Goal: Task Accomplishment & Management: Manage account settings

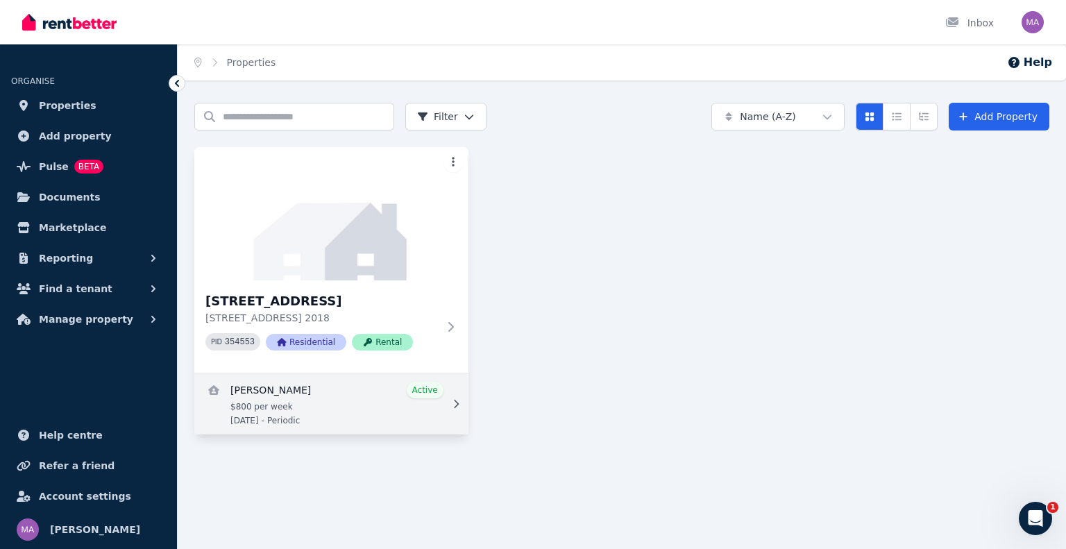
click at [348, 405] on link "View details for Andrew Meade" at bounding box center [331, 403] width 274 height 61
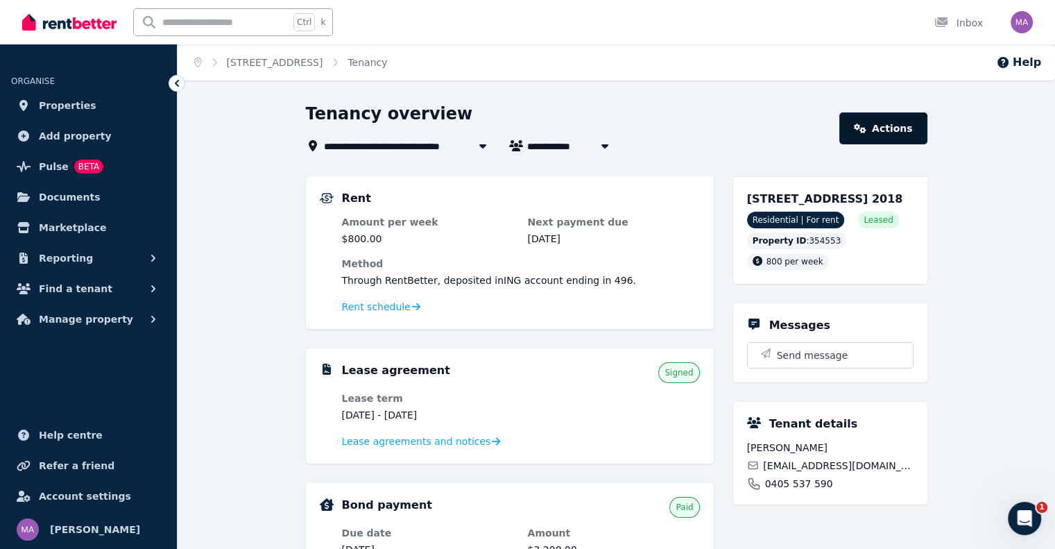
click at [888, 138] on link "Actions" at bounding box center [883, 128] width 87 height 32
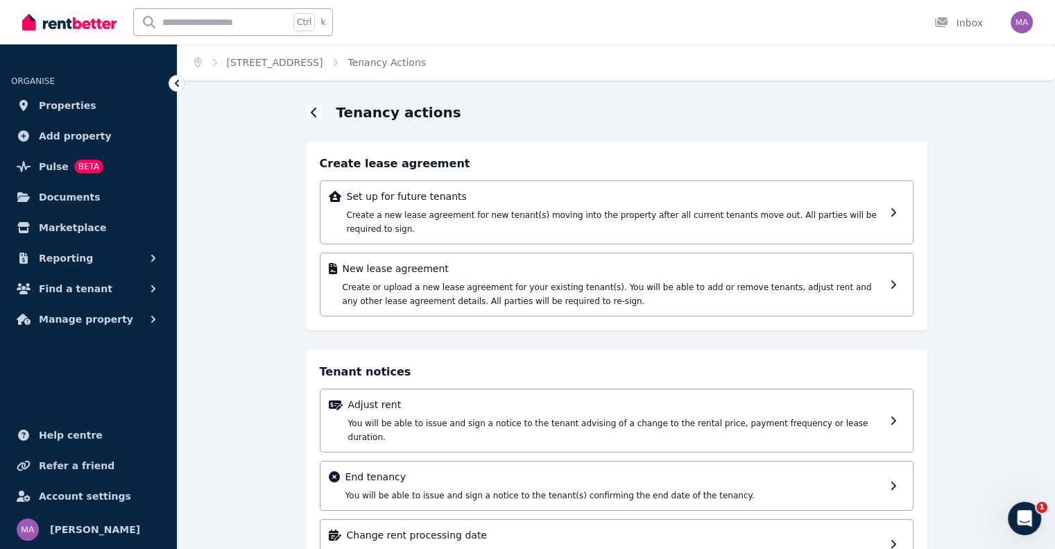
click at [604, 193] on p "Set up for future tenants" at bounding box center [616, 196] width 538 height 14
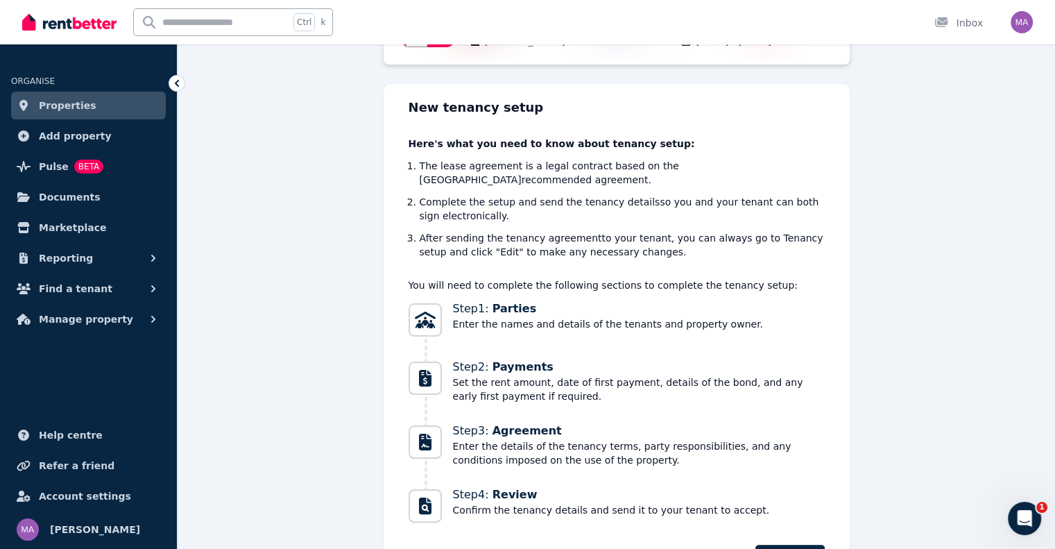
scroll to position [226, 0]
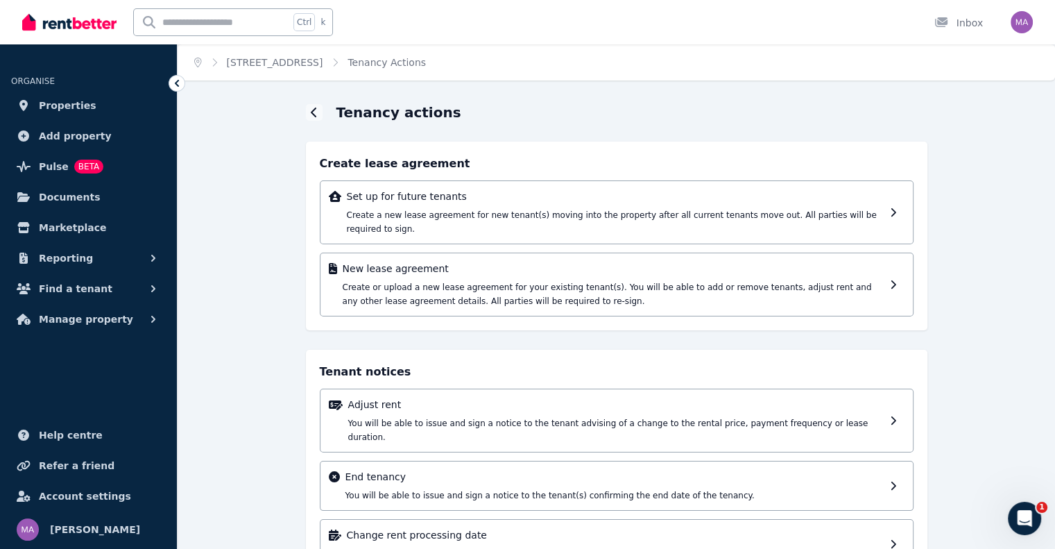
scroll to position [30, 0]
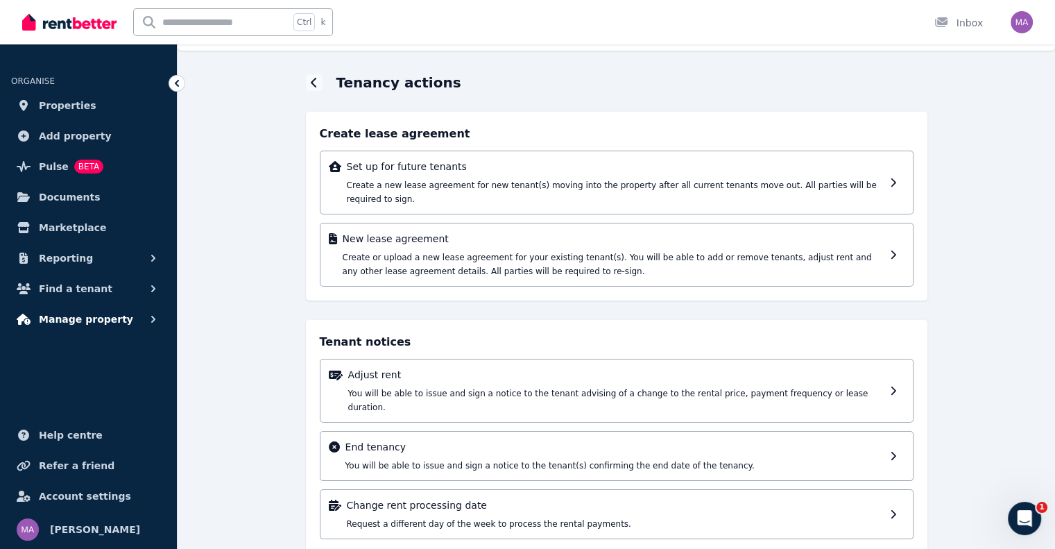
click at [63, 321] on span "Manage property" at bounding box center [86, 319] width 94 height 17
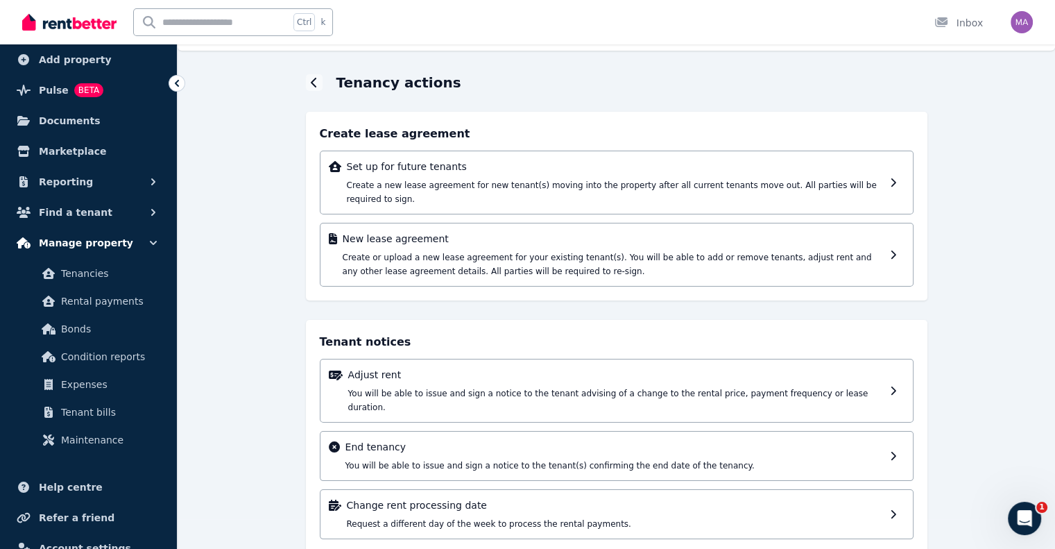
scroll to position [77, 0]
click at [50, 214] on span "Find a tenant" at bounding box center [76, 211] width 74 height 17
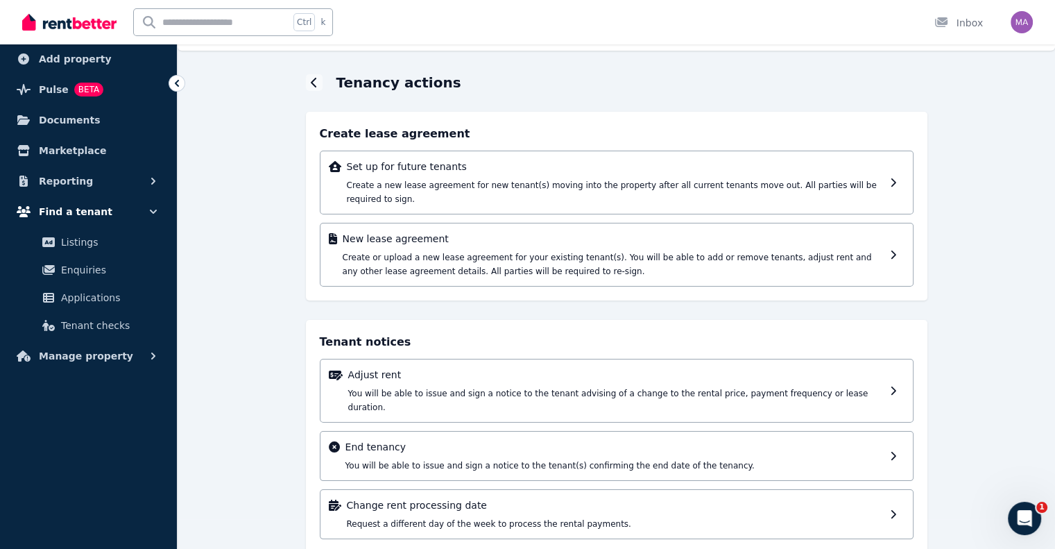
scroll to position [44, 0]
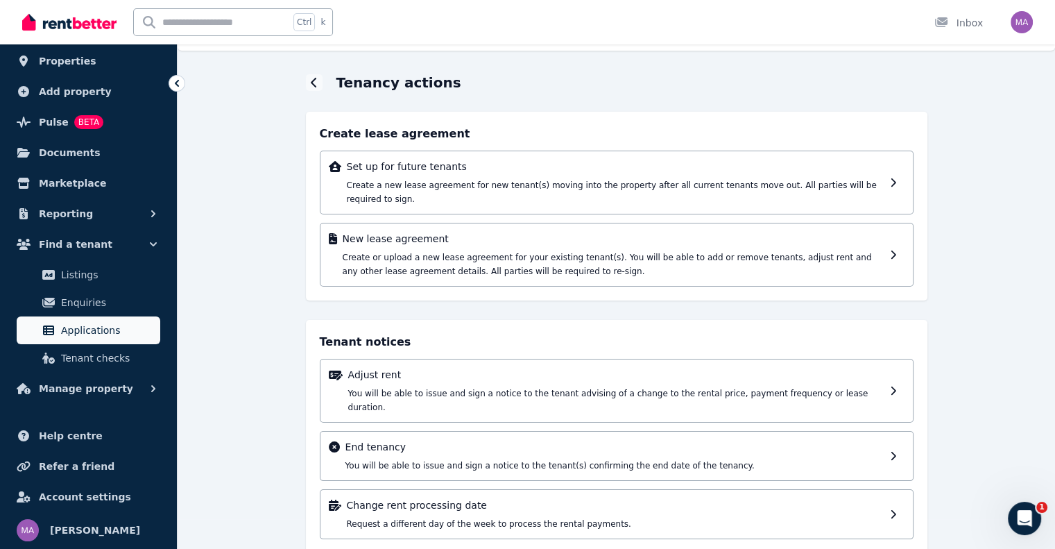
click at [75, 326] on span "Applications" at bounding box center [108, 330] width 94 height 17
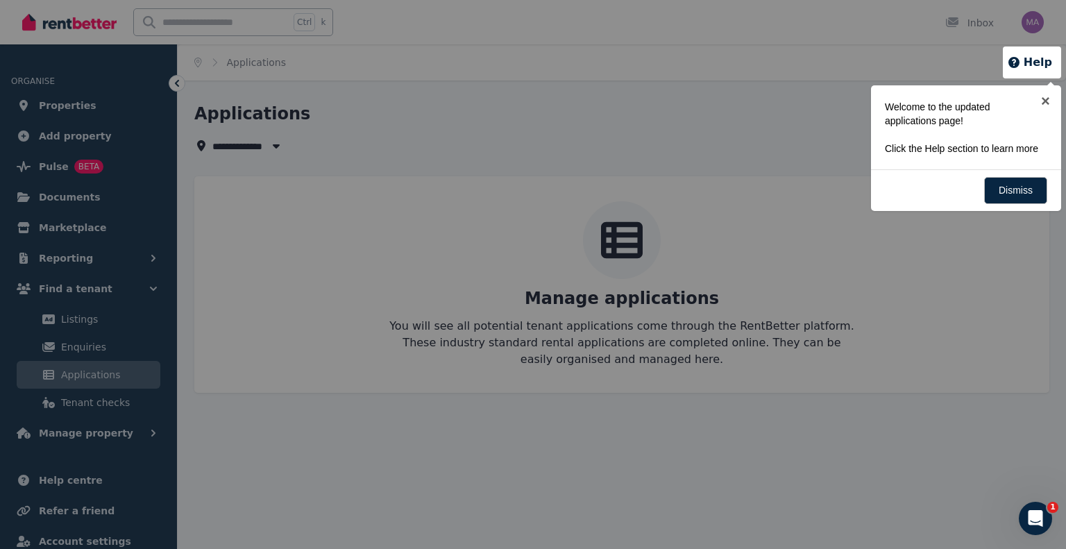
click at [912, 349] on div at bounding box center [533, 274] width 1066 height 549
click at [992, 199] on link "Dismiss" at bounding box center [1015, 190] width 63 height 27
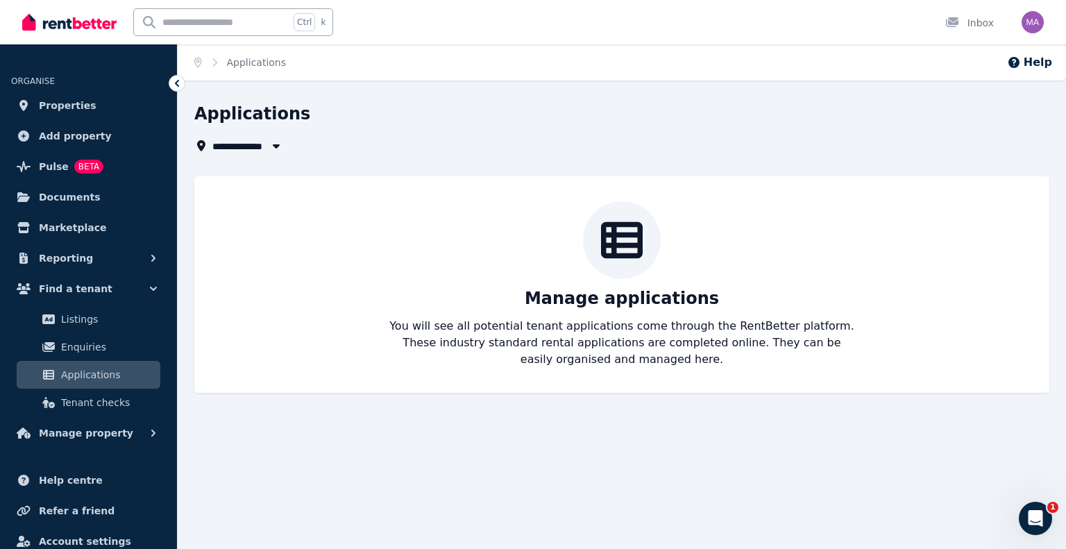
click at [625, 314] on div "Manage applications You will see all potential tenant applications come through…" at bounding box center [621, 284] width 827 height 167
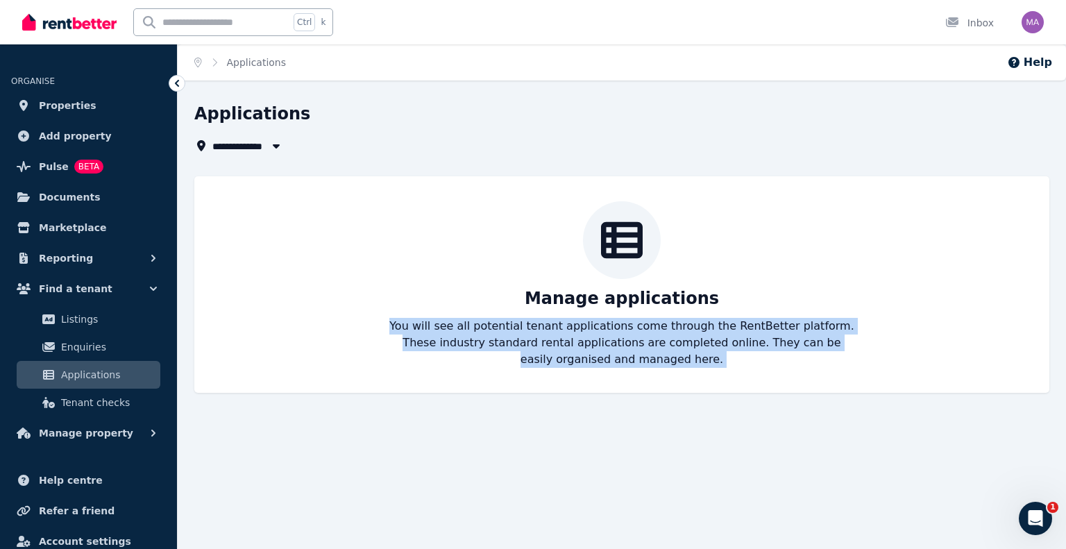
click at [625, 314] on div "Manage applications You will see all potential tenant applications come through…" at bounding box center [621, 284] width 827 height 167
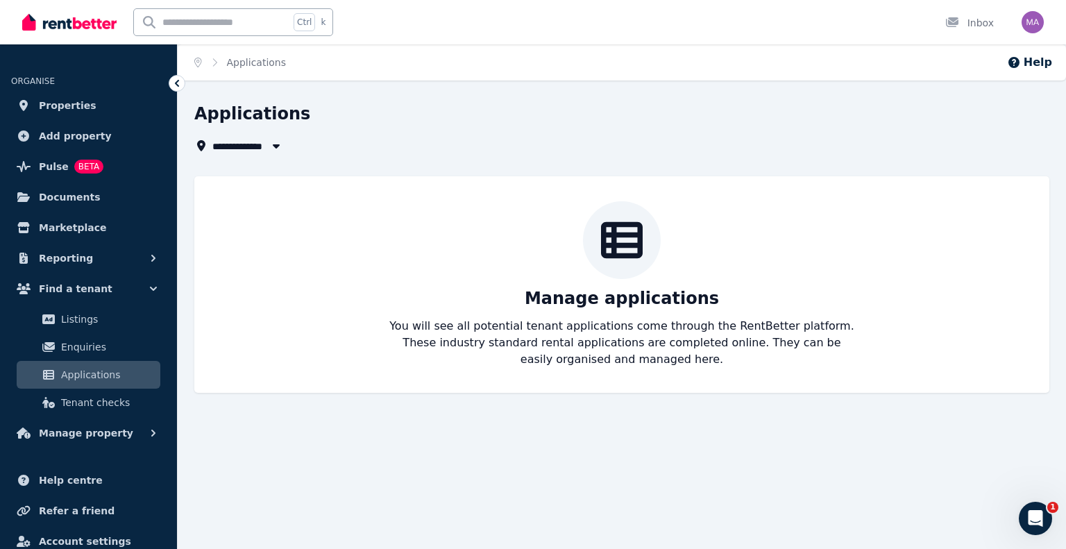
click at [263, 152] on span "All Properties" at bounding box center [254, 145] width 84 height 17
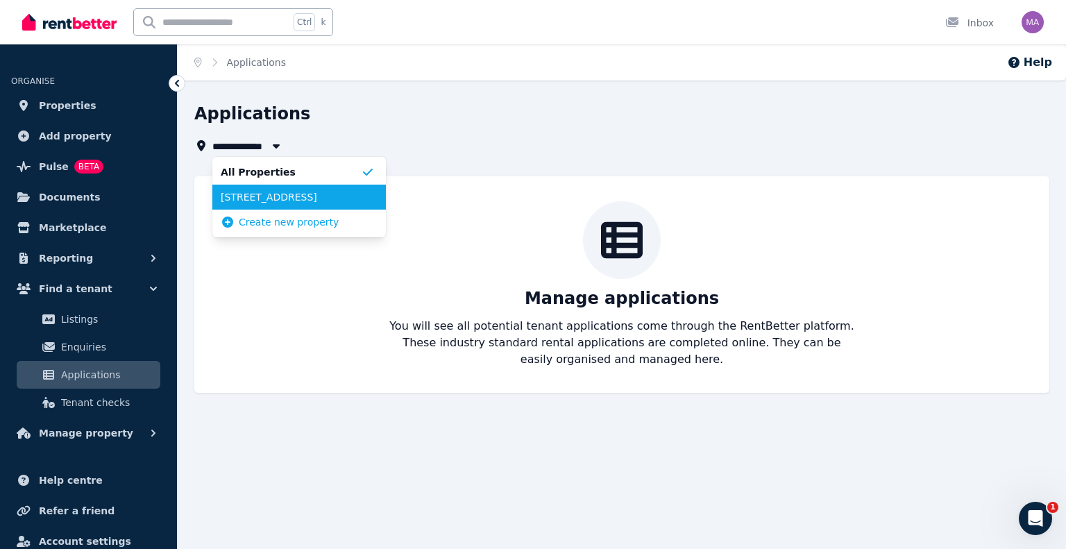
click at [289, 198] on span "[STREET_ADDRESS]" at bounding box center [291, 197] width 140 height 14
type input "**********"
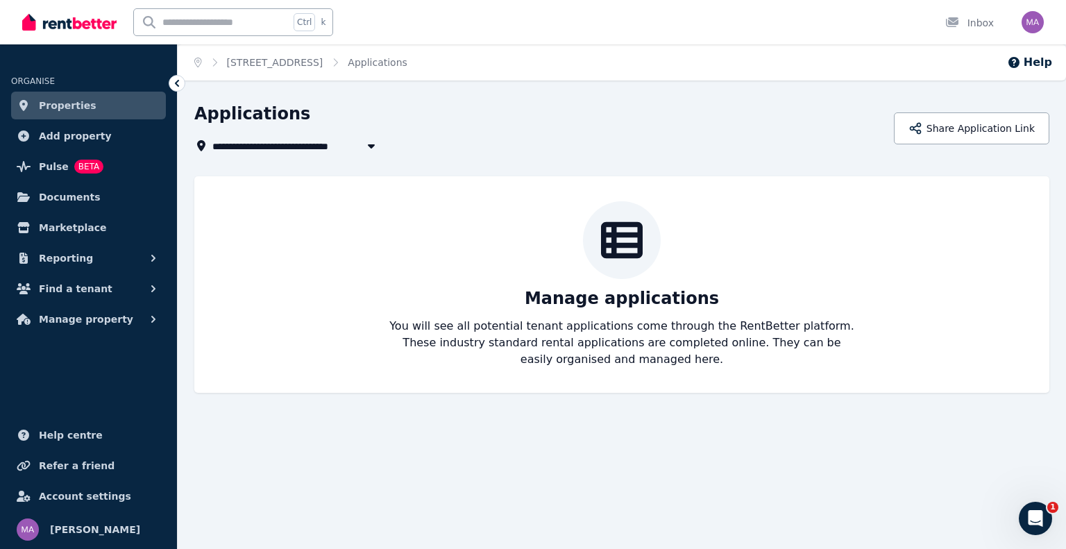
click at [713, 289] on div "Manage applications You will see all potential tenant applications come through…" at bounding box center [621, 284] width 827 height 167
click at [989, 125] on button "Share Application Link" at bounding box center [971, 128] width 155 height 32
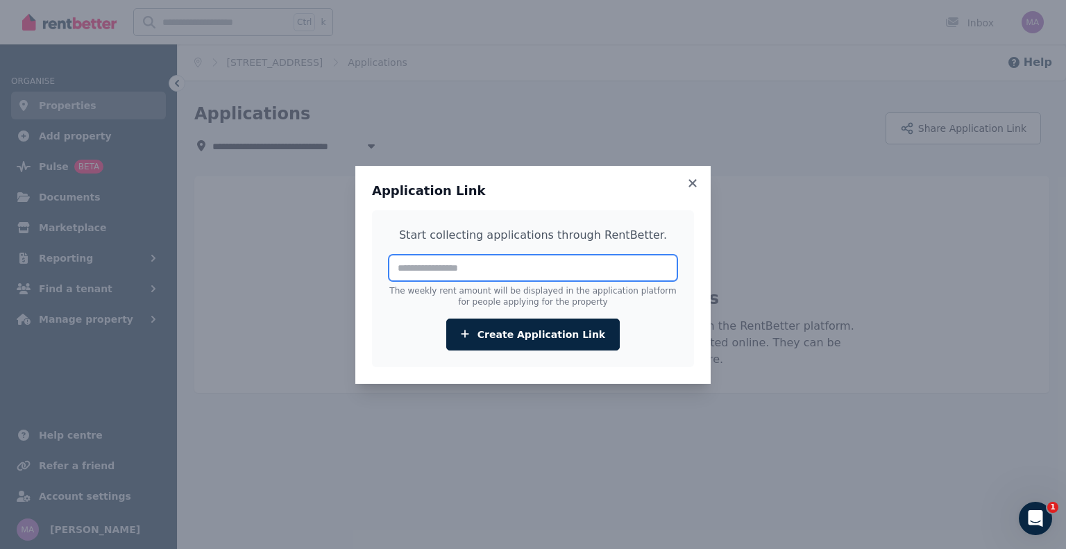
click at [506, 271] on input "number" at bounding box center [533, 268] width 289 height 26
type input "***"
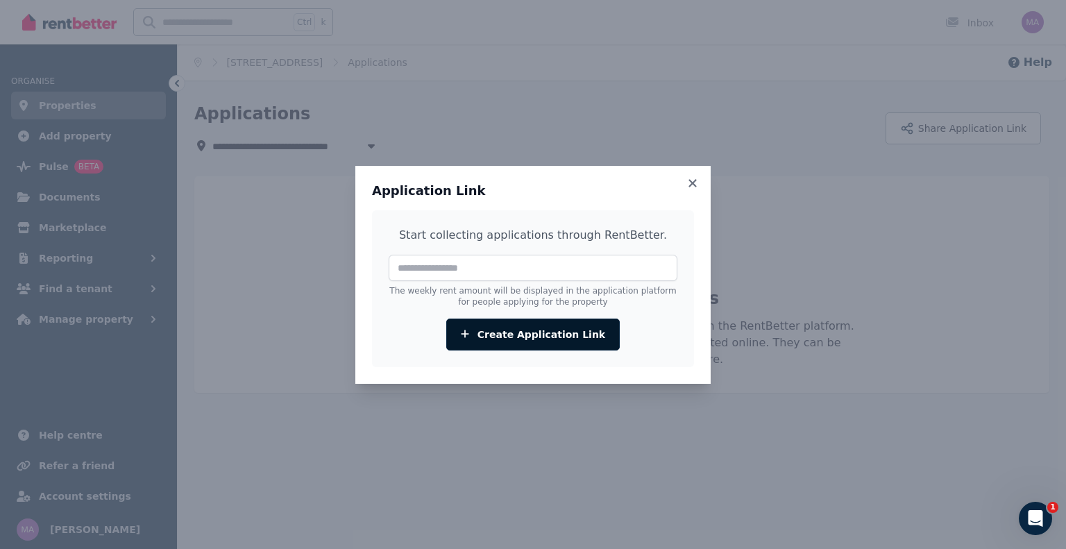
click at [518, 330] on button "Create Application Link" at bounding box center [532, 335] width 173 height 32
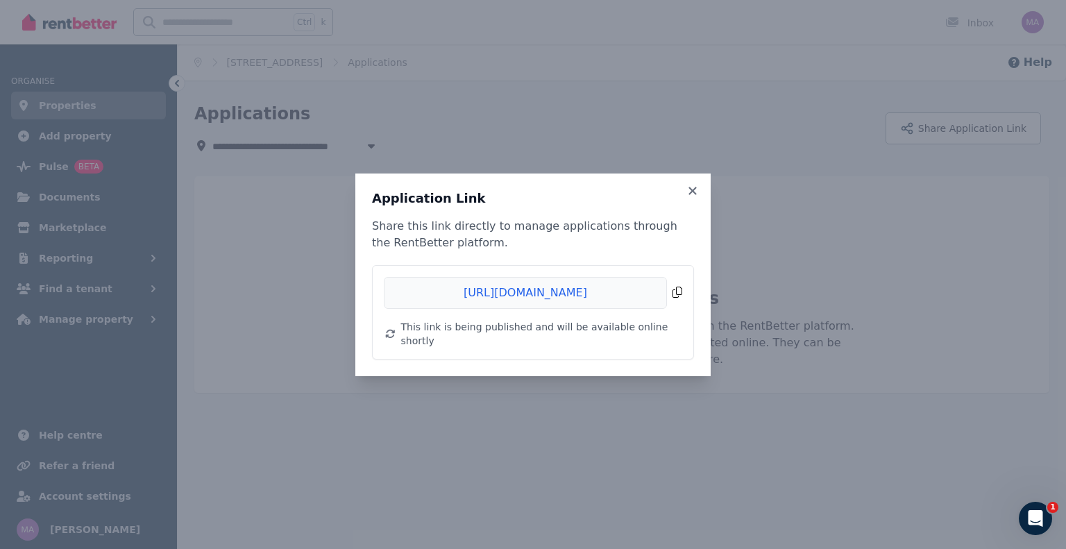
click at [673, 303] on span "Copied!" at bounding box center [533, 293] width 298 height 32
click at [679, 302] on span "Copied!" at bounding box center [533, 293] width 298 height 32
